Goal: Find contact information: Find contact information

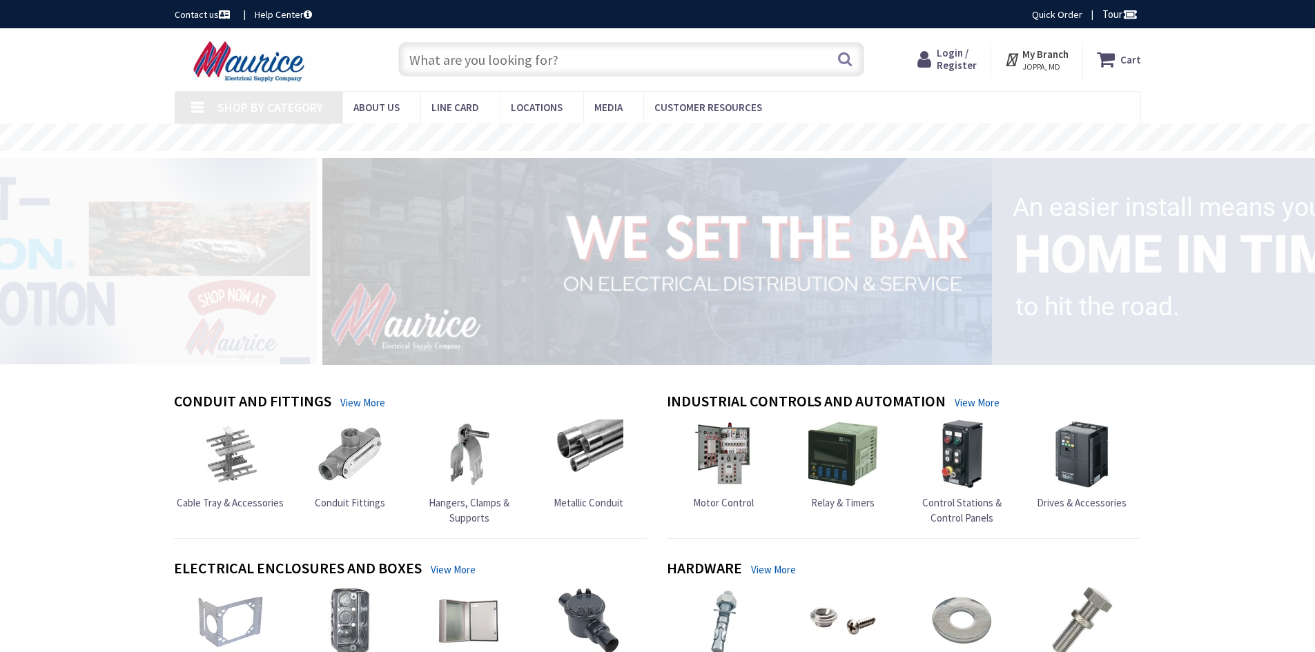
type input "[GEOGRAPHIC_DATA][STREET_ADDRESS][GEOGRAPHIC_DATA]"
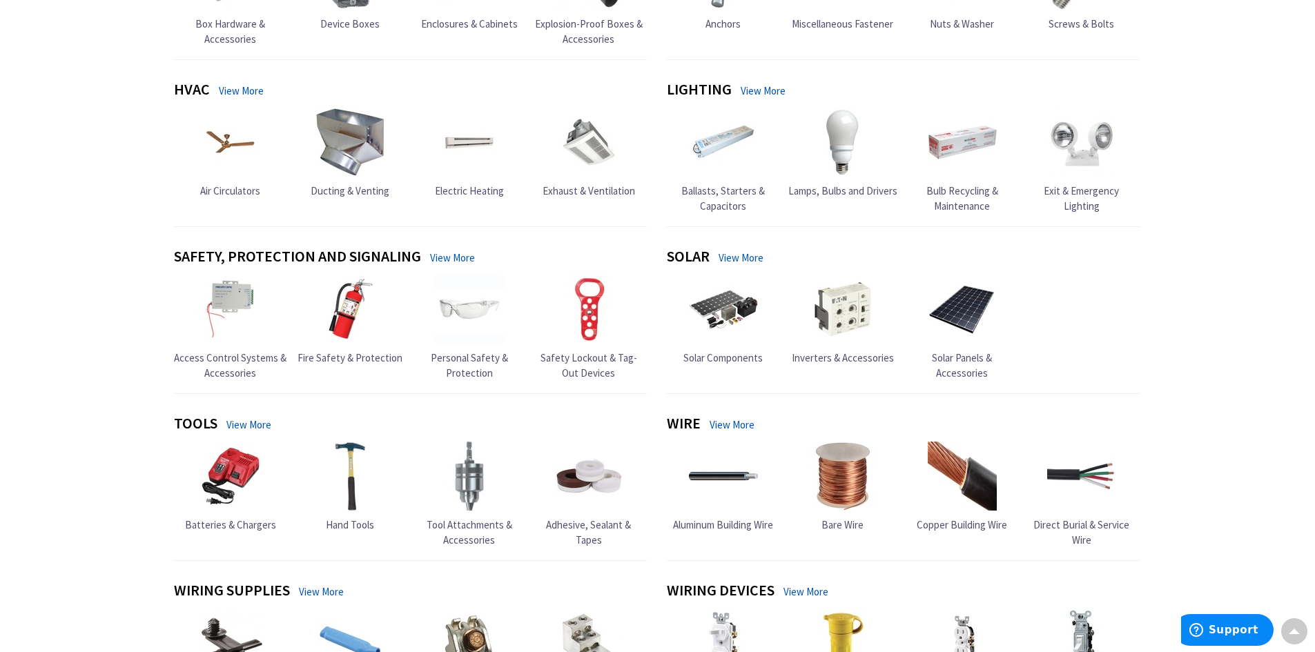
scroll to position [690, 0]
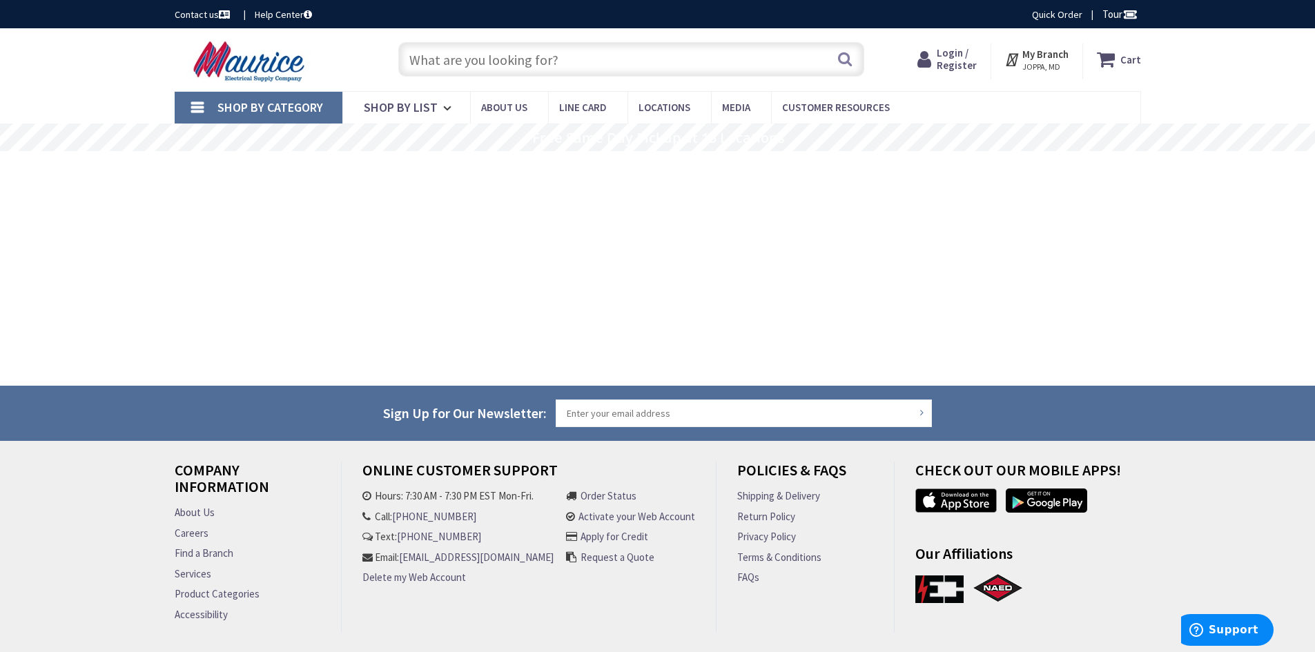
click at [199, 12] on link "Contact us" at bounding box center [204, 15] width 58 height 14
